Goal: Find specific page/section: Find specific page/section

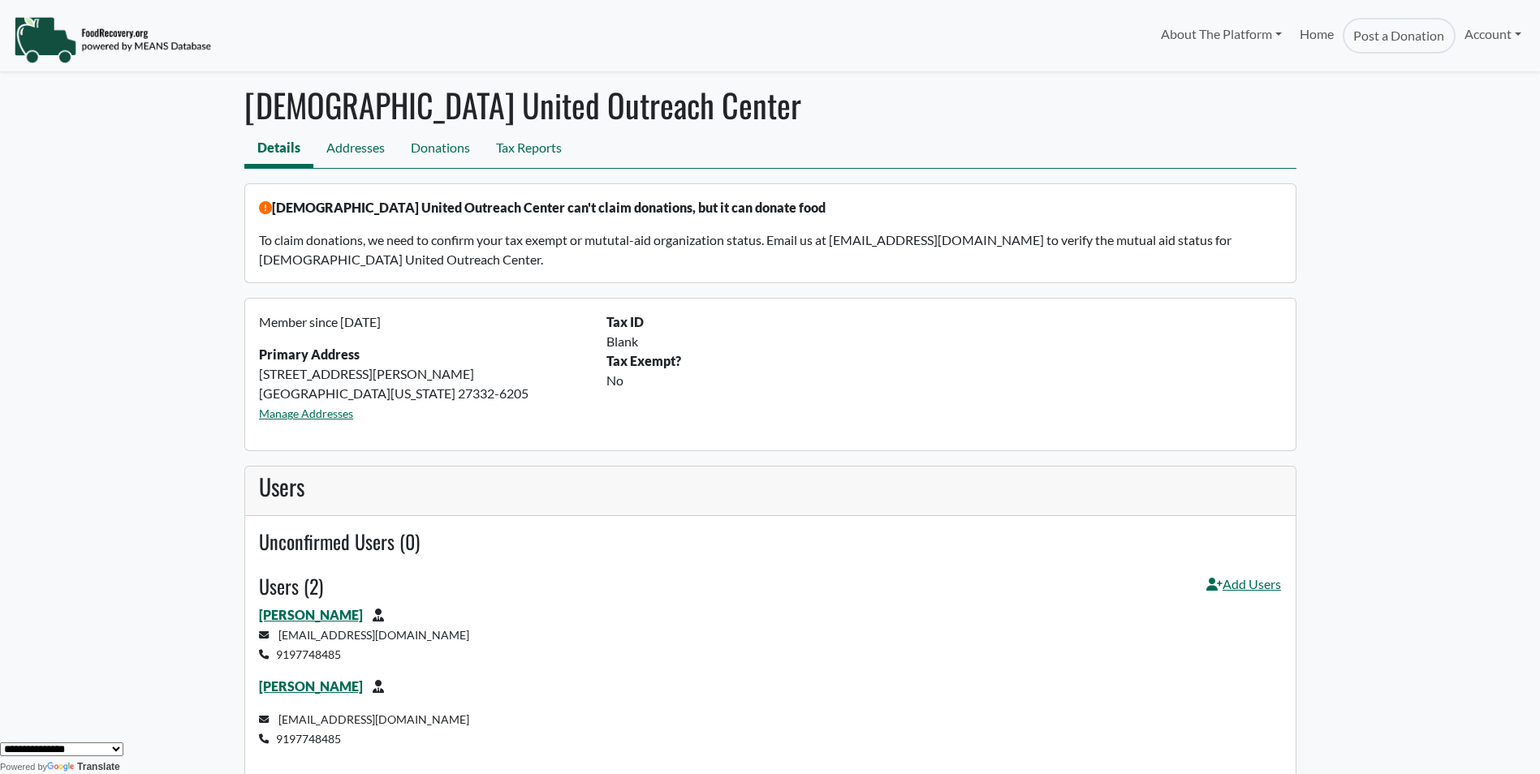
click at [373, 119] on h1 "[DEMOGRAPHIC_DATA] United Outreach Center" at bounding box center [770, 104] width 1052 height 39
click at [360, 137] on link "Addresses" at bounding box center [355, 149] width 84 height 37
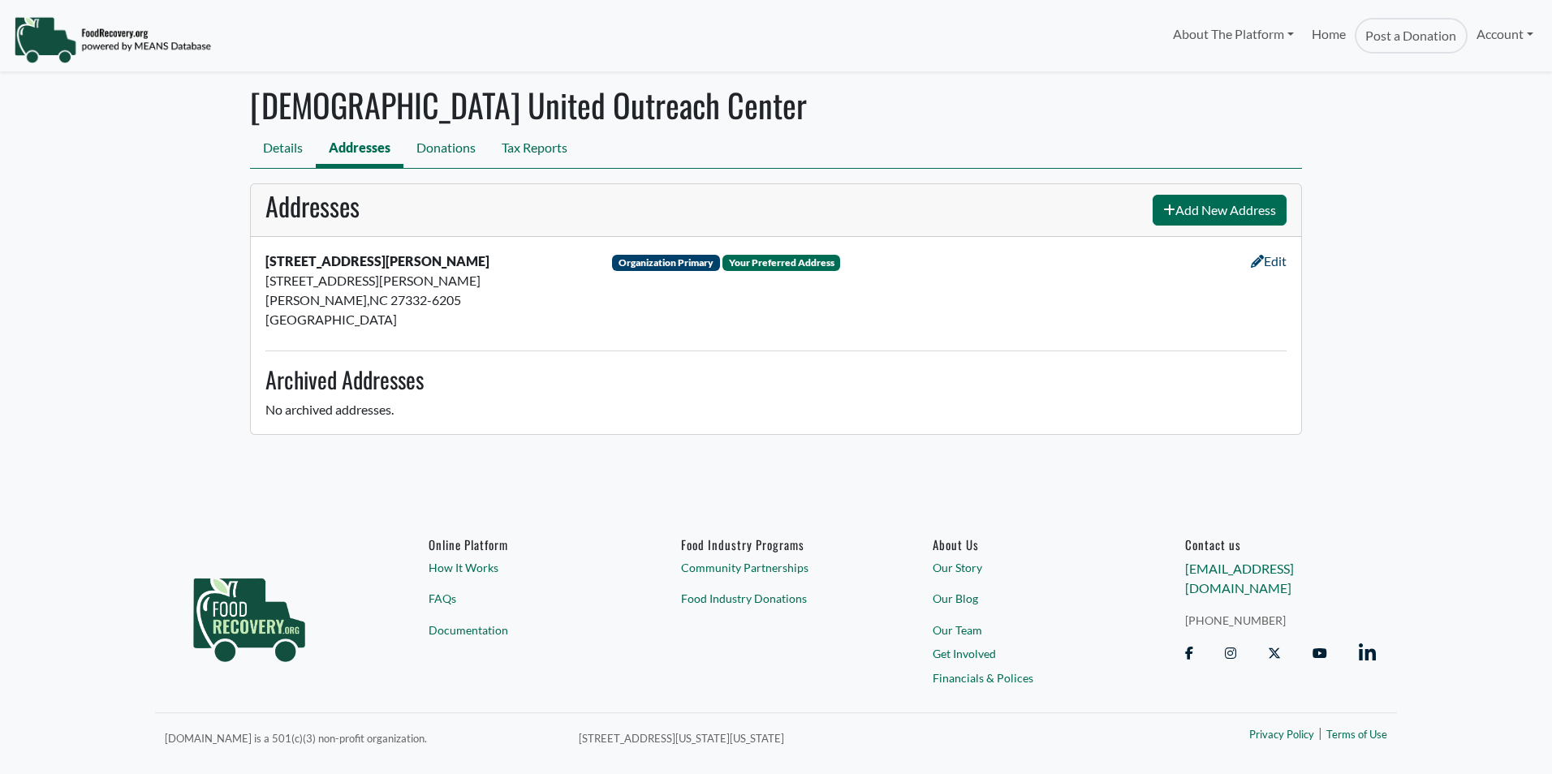
select select "Language Translate Widget"
click at [480, 154] on link "Donations" at bounding box center [445, 149] width 85 height 37
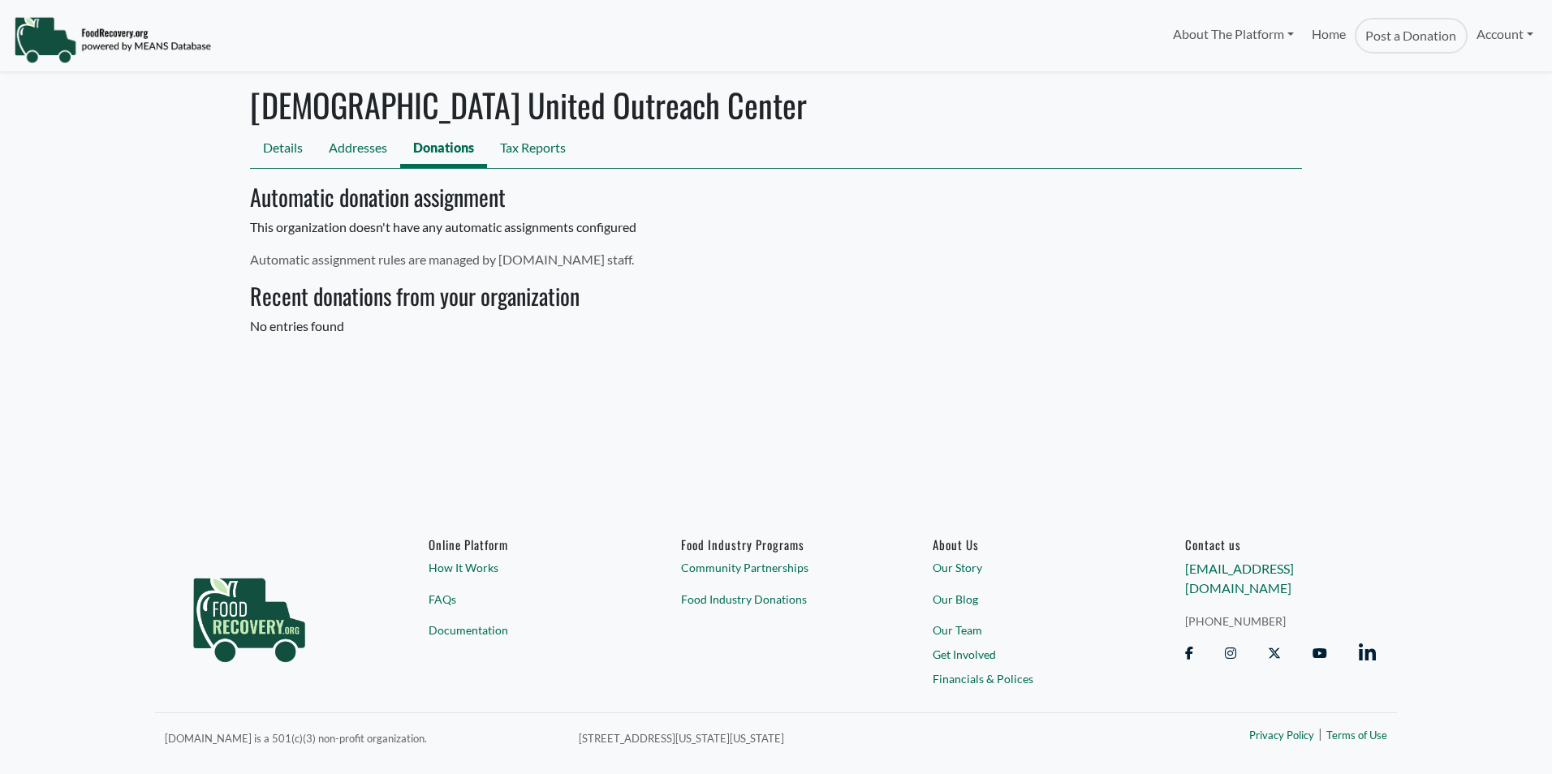
select select "Language Translate Widget"
click at [1502, 34] on link "Account" at bounding box center [1505, 34] width 75 height 32
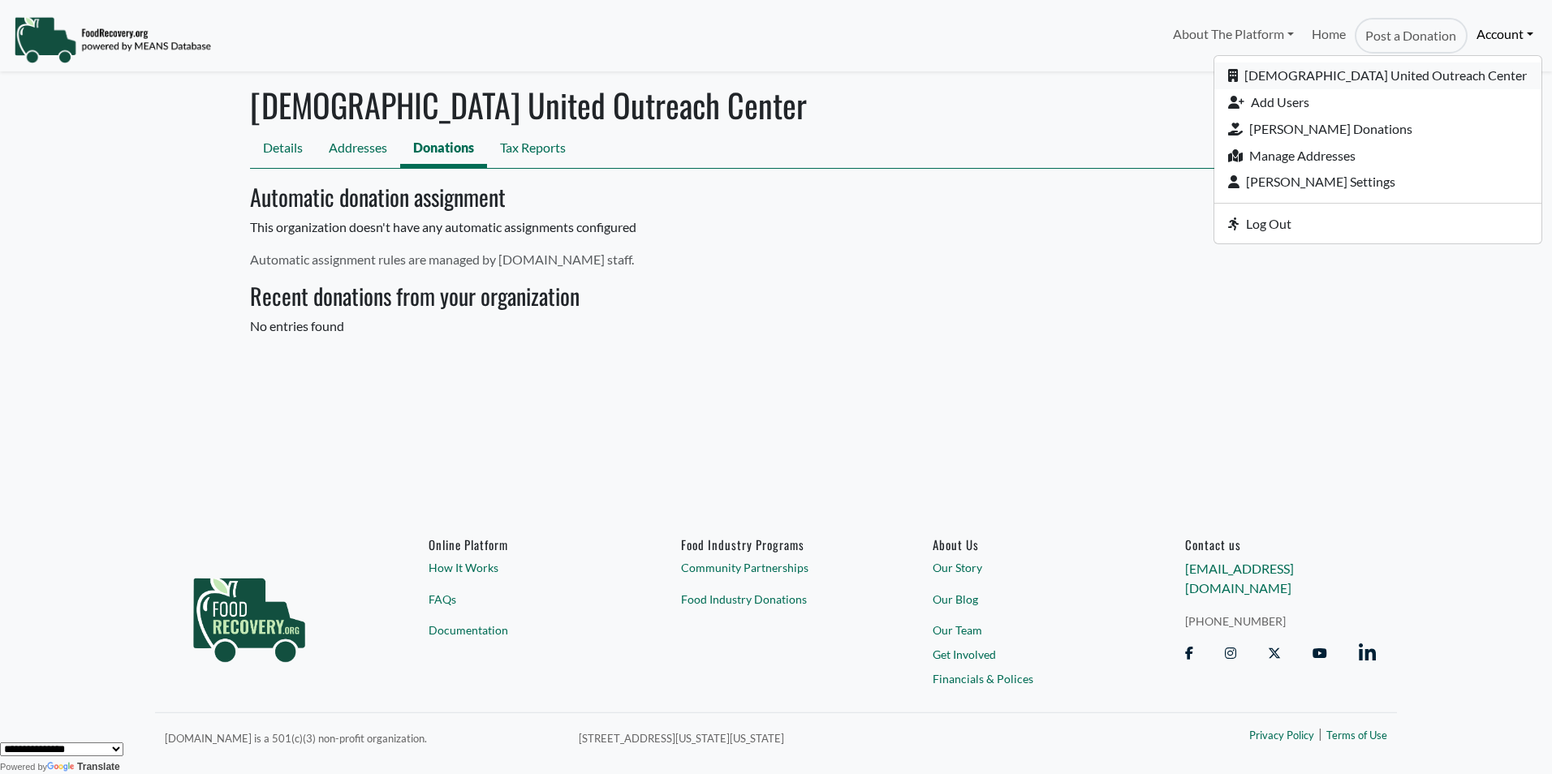
click at [1359, 71] on link "[DEMOGRAPHIC_DATA] United Outreach Center" at bounding box center [1377, 75] width 327 height 27
